Goal: Task Accomplishment & Management: Manage account settings

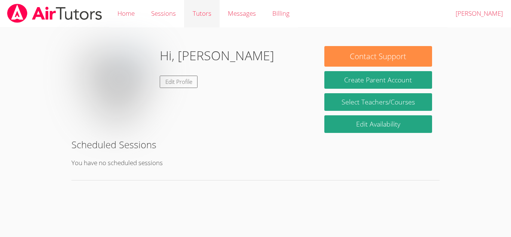
click at [205, 20] on link "Tutors" at bounding box center [201, 13] width 35 height 27
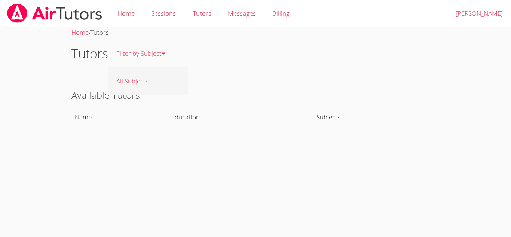
click at [158, 85] on link "All Subjects" at bounding box center [148, 80] width 80 height 27
click at [123, 15] on link "Home" at bounding box center [126, 13] width 34 height 27
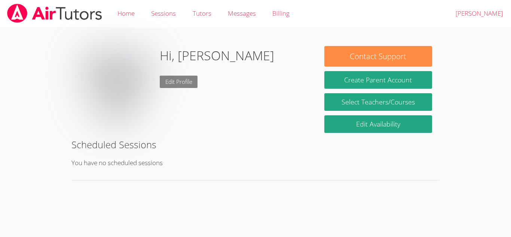
click at [165, 80] on link "Edit Profile" at bounding box center [179, 82] width 38 height 12
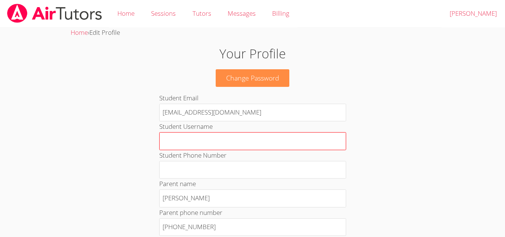
scroll to position [37, 0]
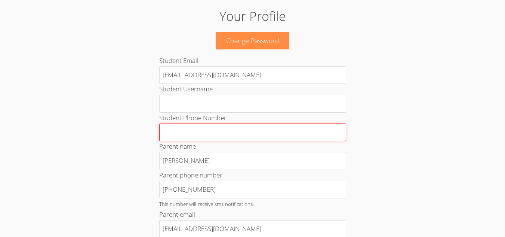
click at [236, 130] on input "Student Phone Number" at bounding box center [252, 132] width 187 height 18
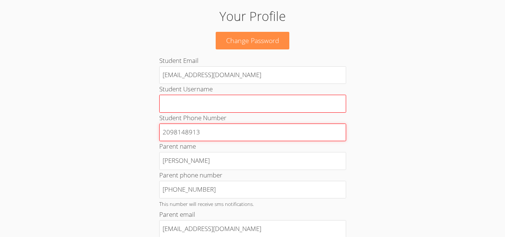
type input "2098148913"
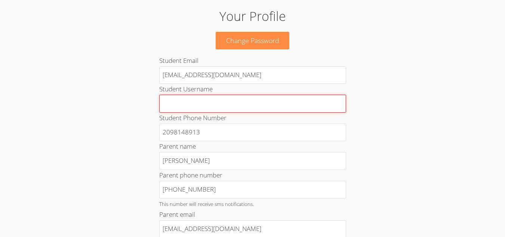
click at [220, 109] on input "Student Username" at bounding box center [252, 104] width 187 height 18
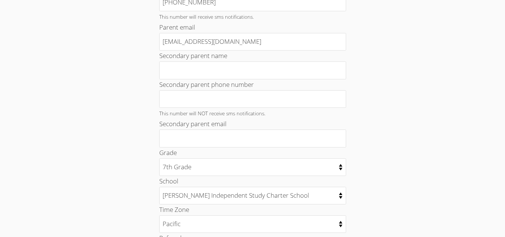
scroll to position [262, 0]
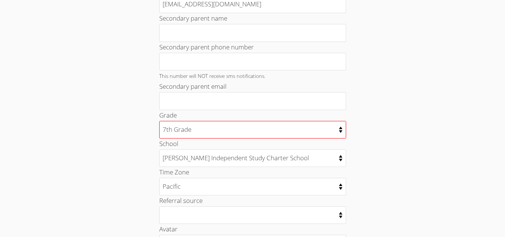
type input "HaydenMersereau"
click at [202, 127] on select "Kindergarten 1st Grade 2nd Grade 3rd Grade 4th Grade 5th Grade 6th Grade 7th Gr…" at bounding box center [252, 130] width 187 height 18
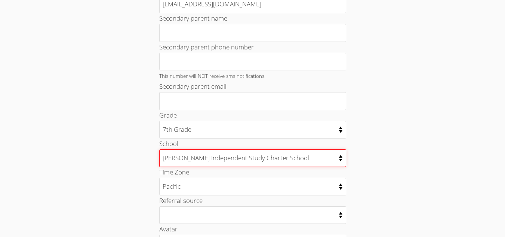
click at [228, 159] on select "Tracy Independent Study Charter School" at bounding box center [252, 158] width 187 height 18
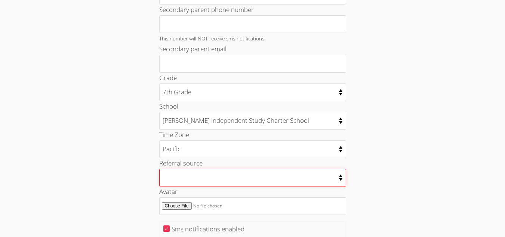
click at [221, 175] on select "College counselor Educational consultant Facebook Family referral Newspaper Sch…" at bounding box center [252, 178] width 187 height 18
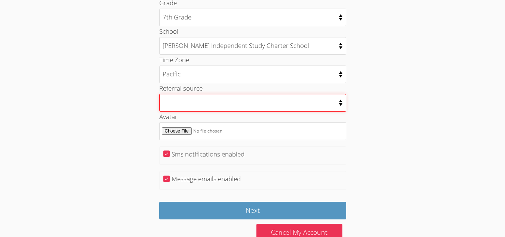
scroll to position [394, 0]
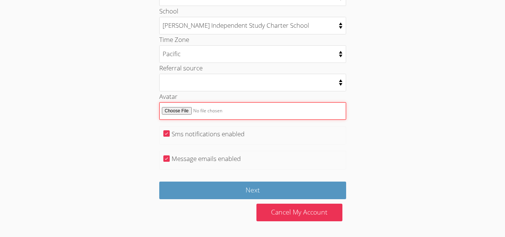
click at [178, 114] on input "Avatar" at bounding box center [252, 111] width 187 height 18
type input "C:\fakepath\Screenshot 2025-08-21 193753.png"
click at [179, 106] on input "Avatar" at bounding box center [252, 111] width 187 height 18
click at [183, 105] on input "Avatar" at bounding box center [252, 111] width 187 height 18
type input "C:\fakepath\images.jpg"
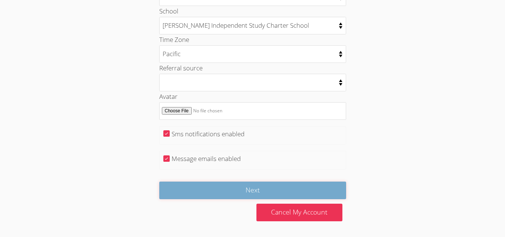
click at [286, 191] on input "Next" at bounding box center [252, 190] width 187 height 18
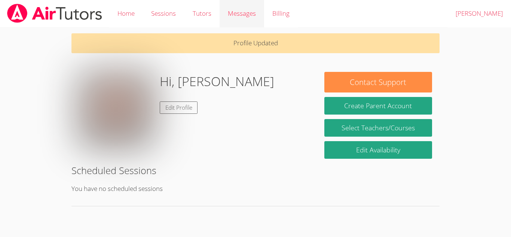
click at [229, 21] on link "Messages" at bounding box center [241, 13] width 44 height 27
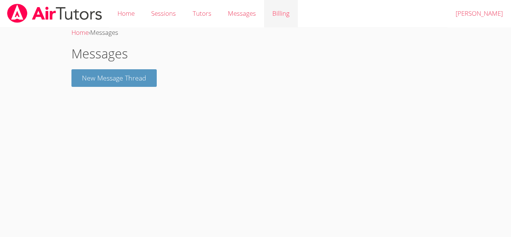
click at [271, 22] on link "Billing" at bounding box center [281, 13] width 34 height 27
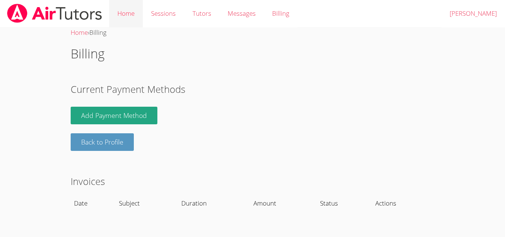
click at [132, 14] on link "Home" at bounding box center [126, 13] width 34 height 27
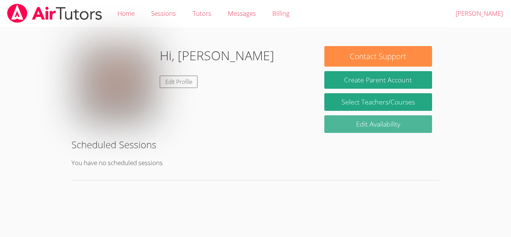
click at [393, 128] on link "Edit Availability" at bounding box center [378, 124] width 108 height 18
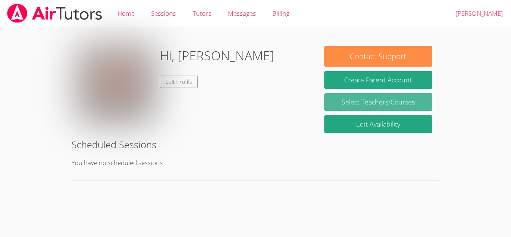
click at [364, 98] on link "Select Teachers/Courses" at bounding box center [378, 102] width 108 height 18
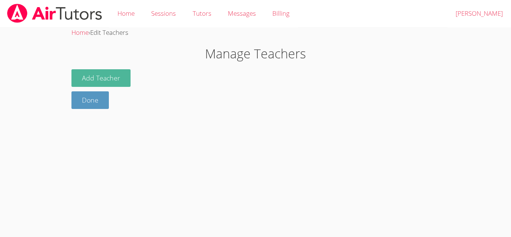
click at [96, 79] on button "Add Teacher" at bounding box center [100, 78] width 59 height 18
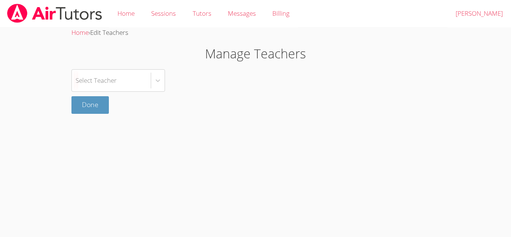
click at [96, 79] on div "Select Teacher" at bounding box center [96, 80] width 41 height 11
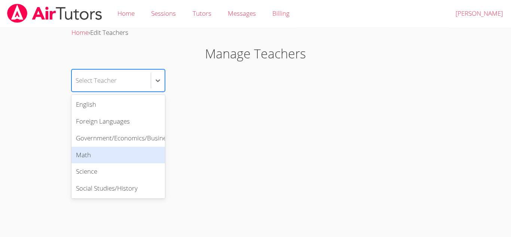
click at [137, 158] on div "Math" at bounding box center [117, 155] width 93 height 17
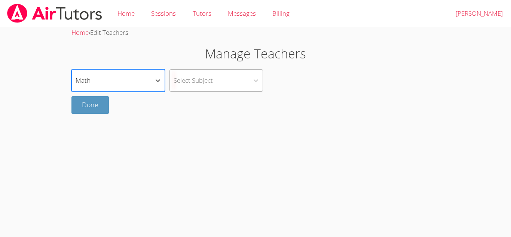
click at [246, 82] on div "Select Subject" at bounding box center [209, 81] width 79 height 22
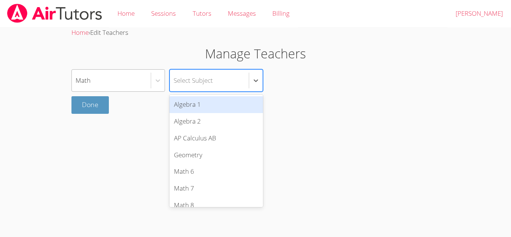
click at [146, 82] on div "Math" at bounding box center [111, 81] width 79 height 22
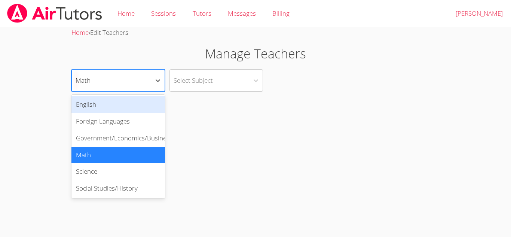
click at [126, 108] on div "English" at bounding box center [117, 104] width 93 height 17
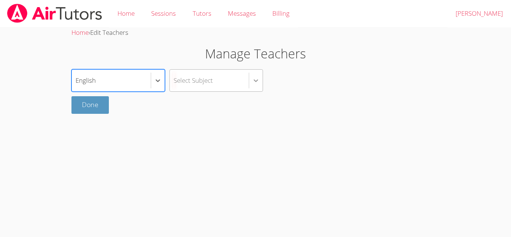
click at [260, 76] on div at bounding box center [255, 80] width 13 height 13
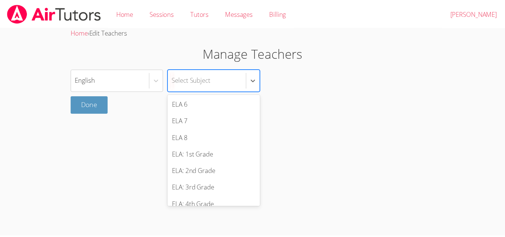
scroll to position [136, 0]
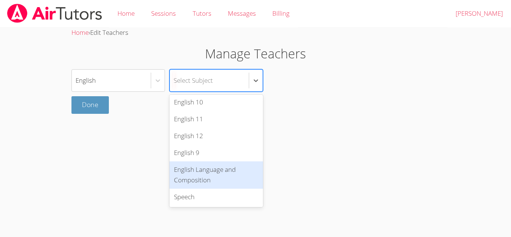
click at [219, 172] on div "English Language and Composition" at bounding box center [215, 175] width 93 height 28
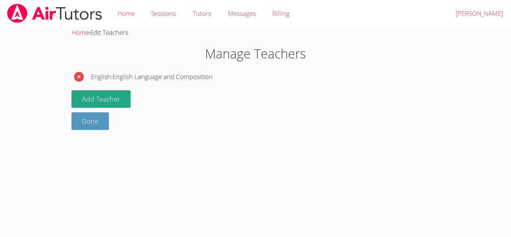
click at [83, 77] on icon "button" at bounding box center [79, 77] width 10 height 10
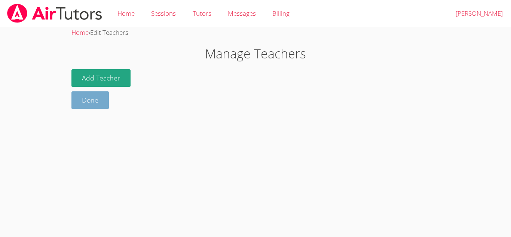
click at [84, 105] on link "Done" at bounding box center [89, 100] width 37 height 18
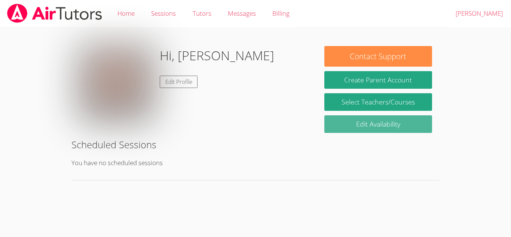
click at [382, 130] on link "Edit Availability" at bounding box center [378, 124] width 108 height 18
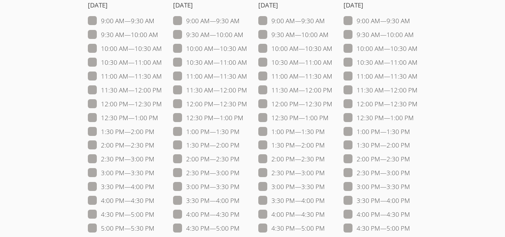
scroll to position [112, 0]
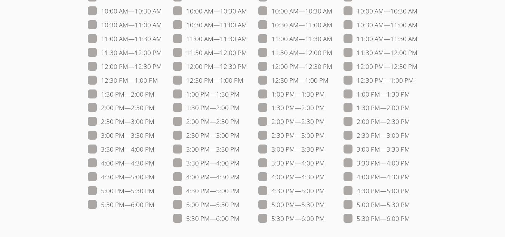
click at [358, 110] on label "1:30 PM — 2:00 PM" at bounding box center [376, 108] width 67 height 10
click at [410, 109] on input "1:30 PM — 2:00 PM" at bounding box center [413, 106] width 6 height 6
click at [346, 103] on div "1:30 PM — 2:00 PM" at bounding box center [380, 107] width 74 height 11
click at [410, 107] on span at bounding box center [410, 107] width 0 height 9
click at [410, 107] on input "1:30 PM — 2:00 PM" at bounding box center [413, 106] width 6 height 6
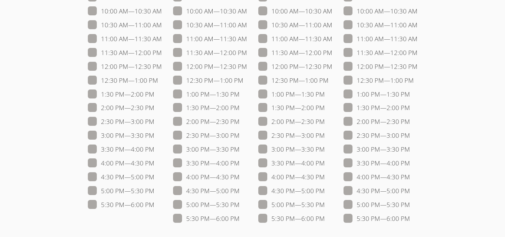
checkbox input "false"
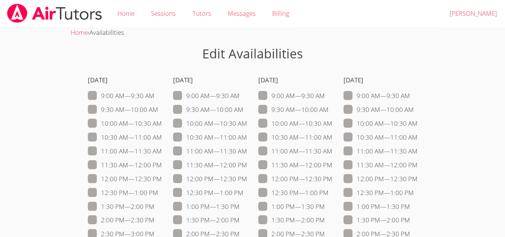
scroll to position [37, 0]
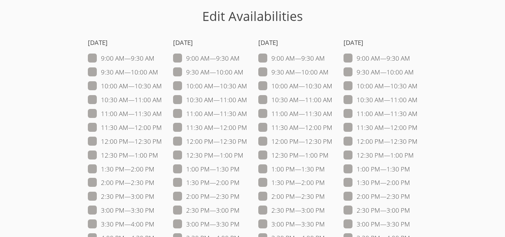
click at [158, 71] on span at bounding box center [158, 72] width 0 height 9
click at [158, 71] on input "9:30 AM — 10:00 AM" at bounding box center [161, 70] width 6 height 6
checkbox input "true"
click at [243, 71] on span at bounding box center [243, 72] width 0 height 9
click at [243, 71] on input "9:30 AM — 10:00 AM" at bounding box center [246, 70] width 6 height 6
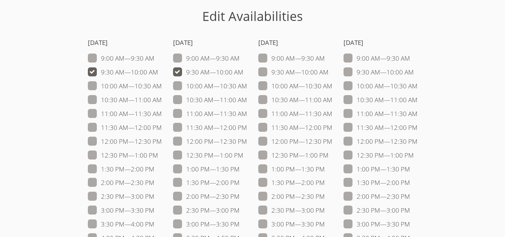
checkbox input "true"
click at [329, 73] on span at bounding box center [329, 72] width 0 height 9
click at [329, 73] on input "9:30 AM — 10:00 AM" at bounding box center [332, 70] width 6 height 6
checkbox input "true"
click at [355, 73] on label "9:30 AM — 10:00 AM" at bounding box center [378, 72] width 70 height 10
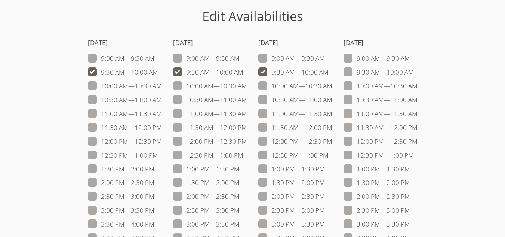
click at [414, 73] on input "9:30 AM — 10:00 AM" at bounding box center [417, 70] width 6 height 6
checkbox input "true"
click at [162, 143] on span at bounding box center [162, 141] width 0 height 9
click at [162, 143] on input "12:00 PM — 12:30 PM" at bounding box center [165, 139] width 6 height 6
checkbox input "true"
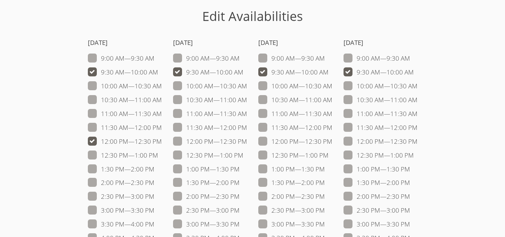
click at [247, 141] on span at bounding box center [247, 141] width 0 height 9
click at [247, 141] on input "12:00 PM — 12:30 PM" at bounding box center [250, 139] width 6 height 6
checkbox input "true"
click at [267, 141] on label "12:00 PM — 12:30 PM" at bounding box center [295, 141] width 74 height 10
click at [332, 141] on input "12:00 PM — 12:30 PM" at bounding box center [335, 139] width 6 height 6
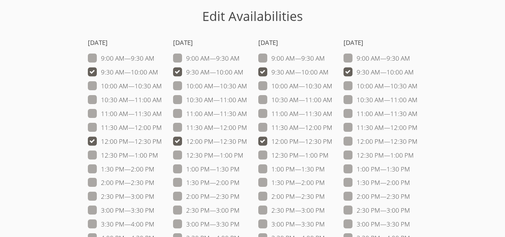
checkbox input "true"
click at [417, 142] on span at bounding box center [417, 141] width 0 height 9
click at [417, 142] on input "12:00 PM — 12:30 PM" at bounding box center [420, 139] width 6 height 6
checkbox input "true"
click at [410, 211] on span at bounding box center [410, 210] width 0 height 9
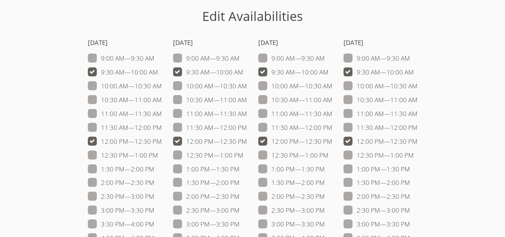
click at [410, 211] on input "2:30 PM — 3:00 PM" at bounding box center [413, 208] width 6 height 6
checkbox input "true"
click at [267, 207] on label "2:30 PM — 3:00 PM" at bounding box center [291, 210] width 67 height 10
click at [325, 207] on input "2:30 PM — 3:00 PM" at bounding box center [328, 208] width 6 height 6
checkbox input "true"
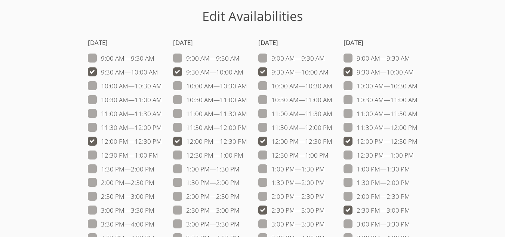
click at [240, 207] on span at bounding box center [240, 210] width 0 height 9
click at [240, 207] on input "2:30 PM — 3:00 PM" at bounding box center [243, 208] width 6 height 6
checkbox input "true"
click at [154, 212] on span at bounding box center [154, 210] width 0 height 9
click at [154, 212] on input "3:00 PM — 3:30 PM" at bounding box center [157, 208] width 6 height 6
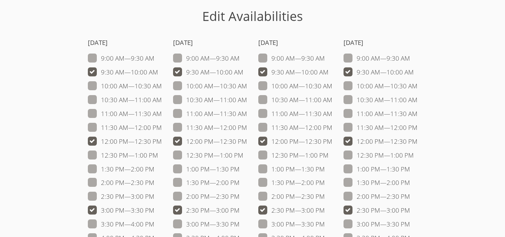
checkbox input "true"
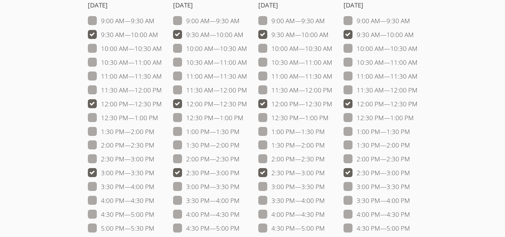
scroll to position [112, 0]
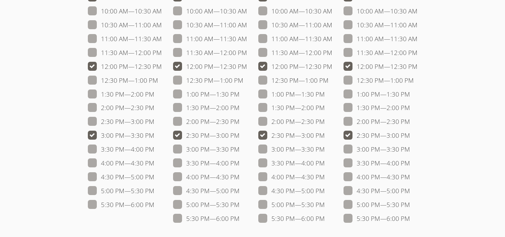
click at [95, 193] on label "5:00 PM — 5:30 PM" at bounding box center [121, 191] width 67 height 10
click at [154, 192] on input "5:00 PM — 5:30 PM" at bounding box center [157, 189] width 6 height 6
checkbox input "true"
click at [325, 207] on span at bounding box center [325, 204] width 0 height 9
click at [325, 206] on input "5:00 PM — 5:30 PM" at bounding box center [328, 203] width 6 height 6
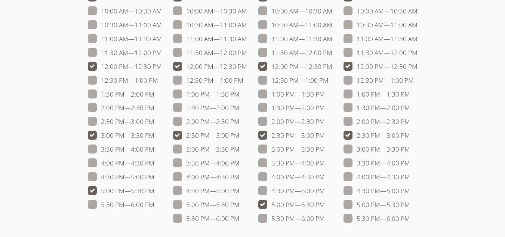
checkbox input "true"
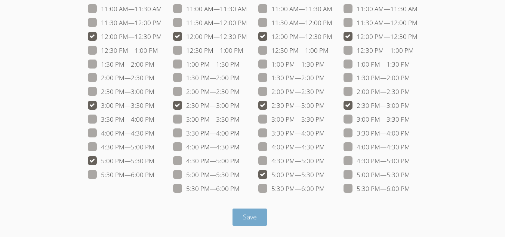
click at [253, 219] on span "Save" at bounding box center [250, 216] width 14 height 9
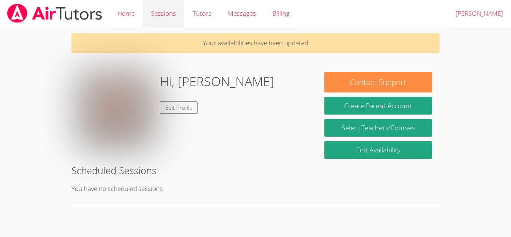
click at [182, 20] on link "Sessions" at bounding box center [163, 13] width 41 height 27
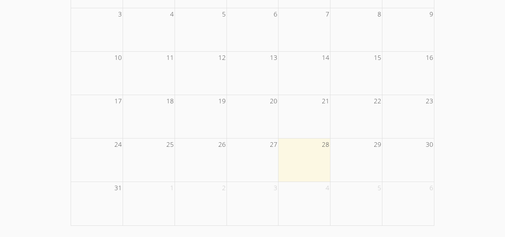
scroll to position [73, 0]
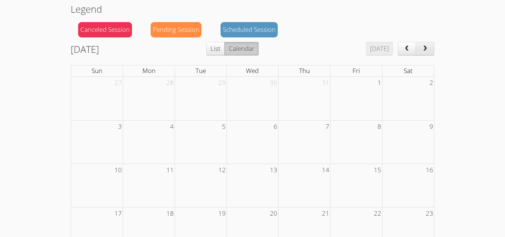
click at [419, 44] on button "next" at bounding box center [425, 48] width 19 height 13
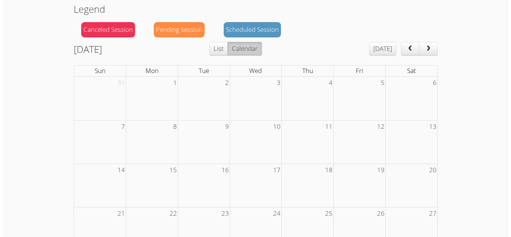
scroll to position [0, 0]
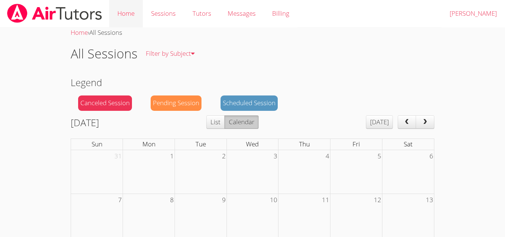
click at [122, 10] on link "Home" at bounding box center [126, 13] width 34 height 27
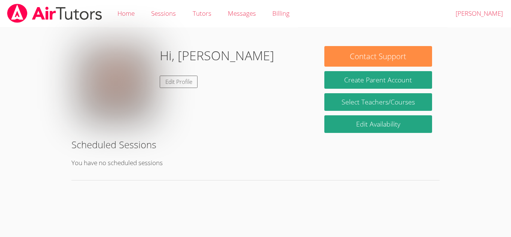
click at [56, 9] on img at bounding box center [54, 13] width 96 height 19
click at [56, 13] on img at bounding box center [54, 13] width 96 height 19
